Goal: Feedback & Contribution: Submit feedback/report problem

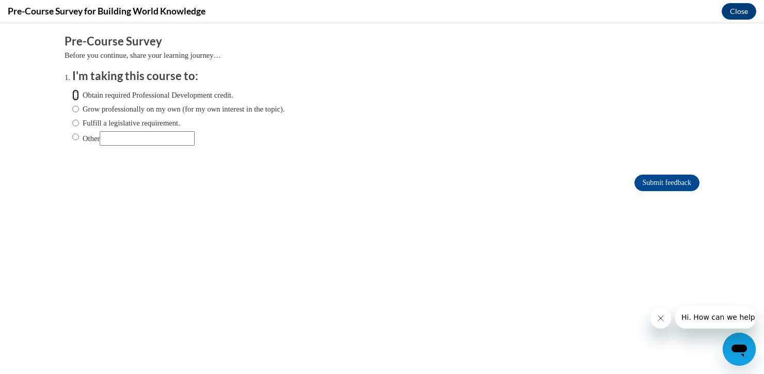
click at [72, 95] on input "Obtain required Professional Development credit." at bounding box center [75, 94] width 7 height 11
radio input "true"
click at [72, 95] on input "Obtain required Professional Development credit." at bounding box center [75, 94] width 7 height 11
click at [669, 188] on input "Submit feedback" at bounding box center [666, 182] width 65 height 17
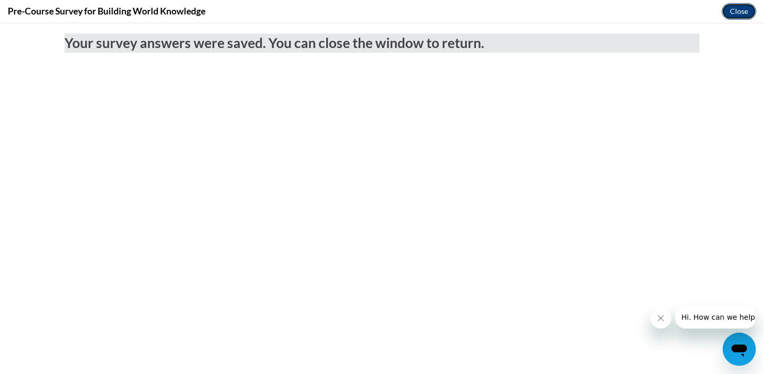
click at [742, 11] on button "Close" at bounding box center [739, 11] width 35 height 17
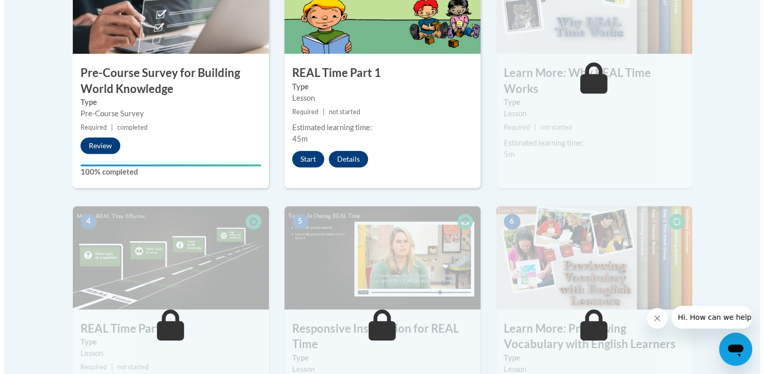
scroll to position [396, 0]
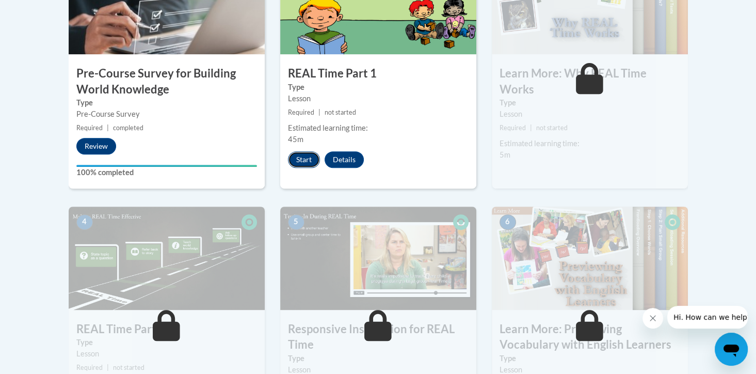
click at [301, 159] on button "Start" at bounding box center [304, 159] width 32 height 17
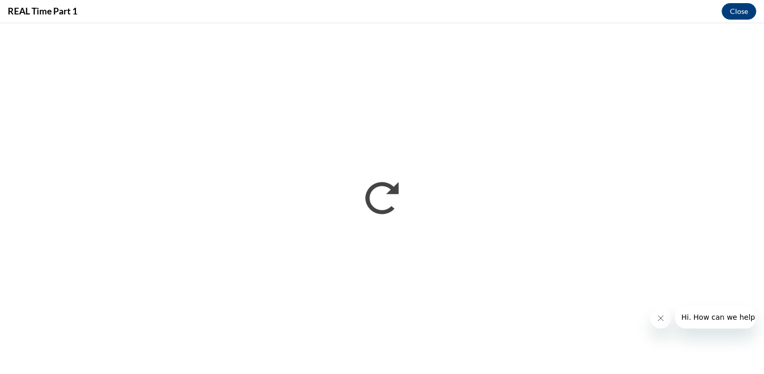
scroll to position [0, 0]
